Goal: Entertainment & Leisure: Consume media (video, audio)

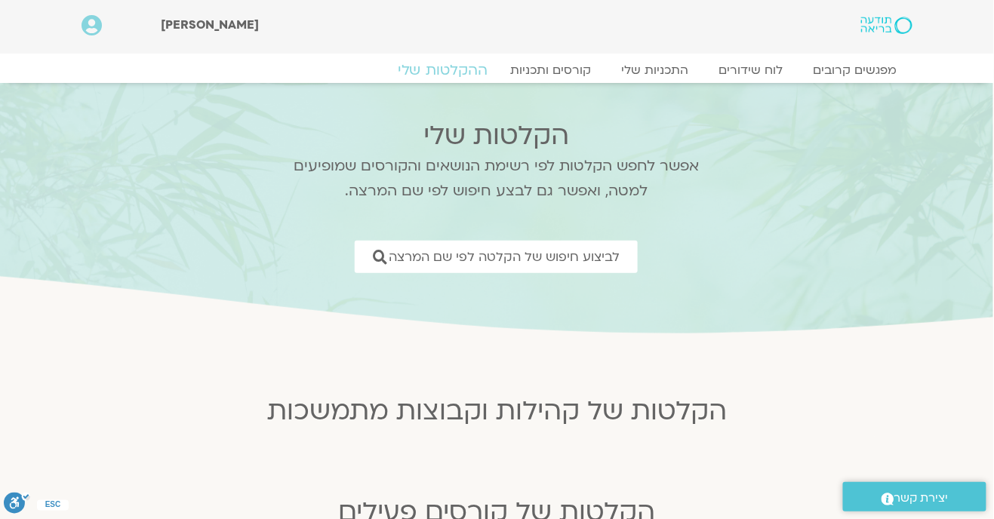
click at [452, 74] on link "ההקלטות שלי" at bounding box center [442, 70] width 127 height 18
click at [441, 71] on link "ההקלטות שלי" at bounding box center [442, 70] width 127 height 18
click at [535, 139] on h2 "הקלטות שלי" at bounding box center [496, 136] width 445 height 30
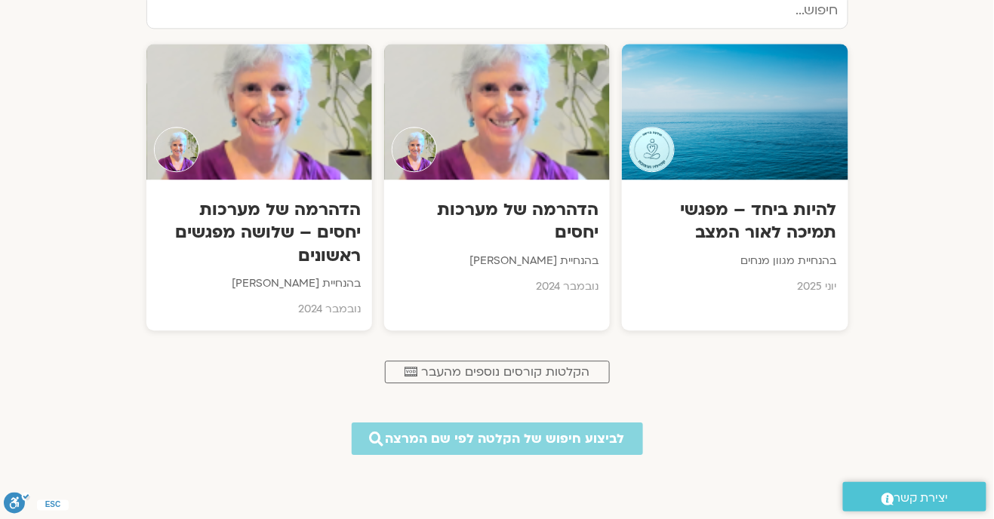
scroll to position [947, 0]
click at [294, 247] on h3 "הדהרמה של מערכות יחסים – שלושה מפגשים ראשונים" at bounding box center [258, 232] width 205 height 69
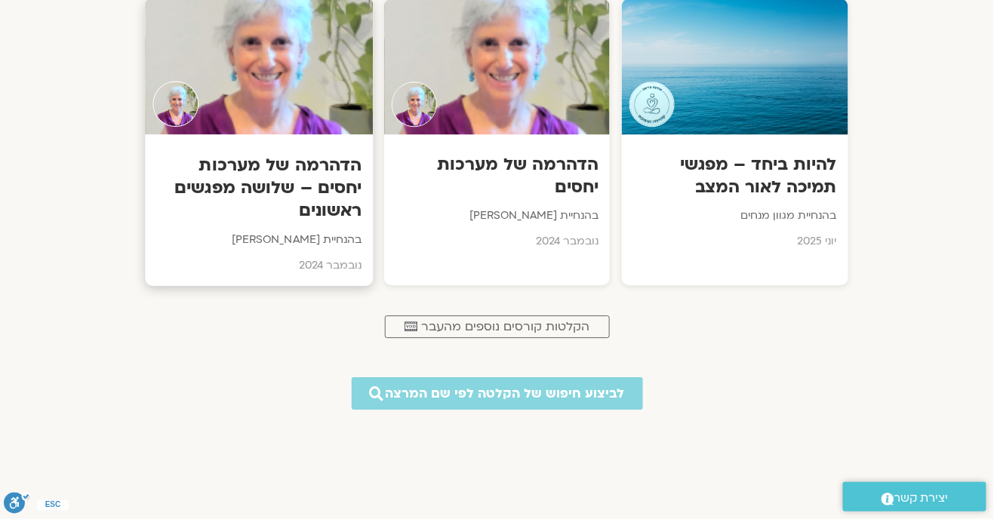
scroll to position [996, 0]
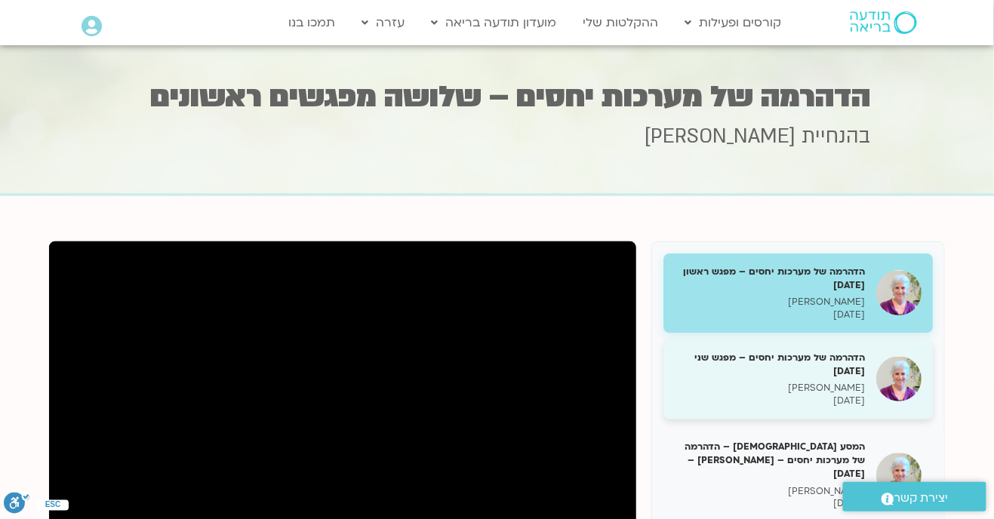
click at [838, 378] on h5 "הדהרמה של מערכות יחסים – מפגש שני [DATE]" at bounding box center [769, 364] width 190 height 27
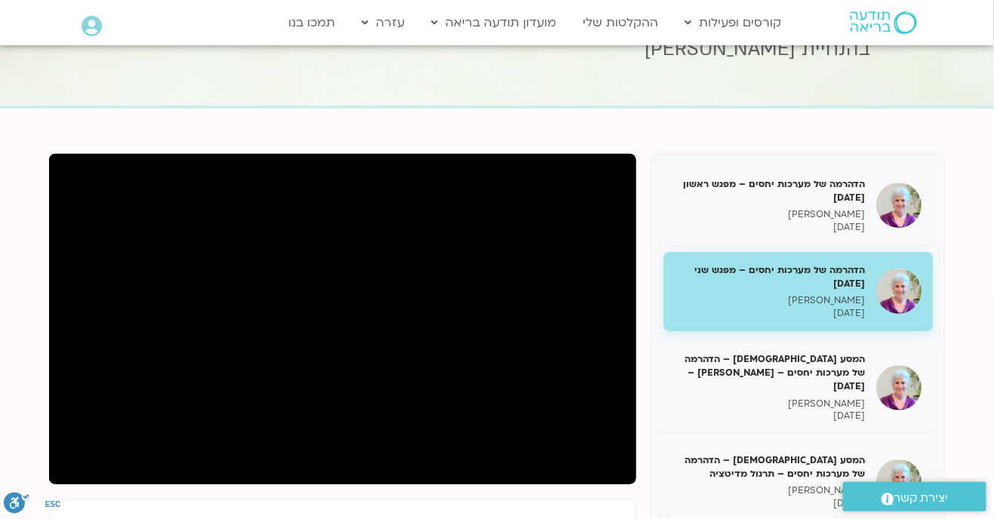
scroll to position [91, 0]
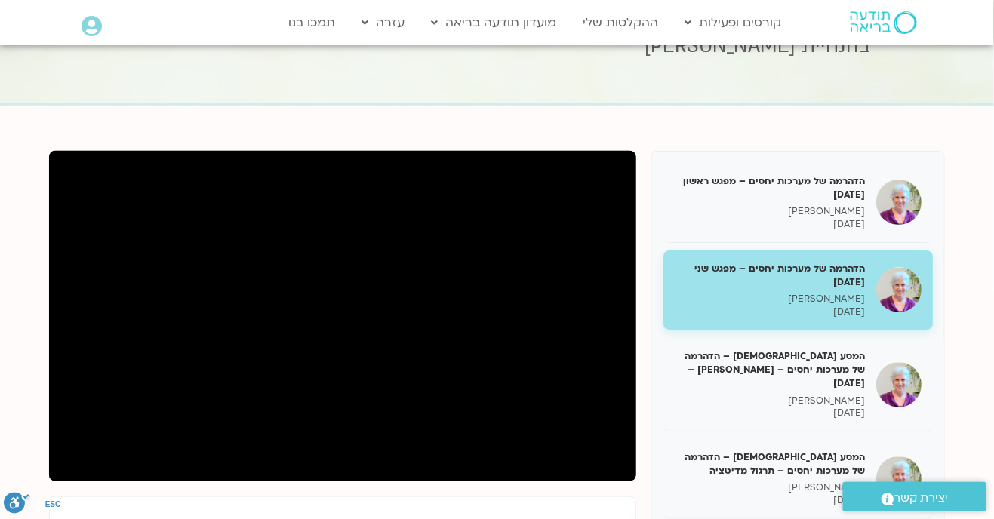
click at [3, 19] on section "Main Menu קורסים ופעילות לוח שידורים התכניות שלי קורסים ההקלטות שלי מועדון תודע…" at bounding box center [496, 23] width 994 height 44
click at [32, 459] on section "הדהרמה של מערכות יחסים – מפגש ראשון [DATE] [PERSON_NAME] [DATE] הדהרמה של מערכו…" at bounding box center [497, 453] width 994 height 694
